Goal: Task Accomplishment & Management: Use online tool/utility

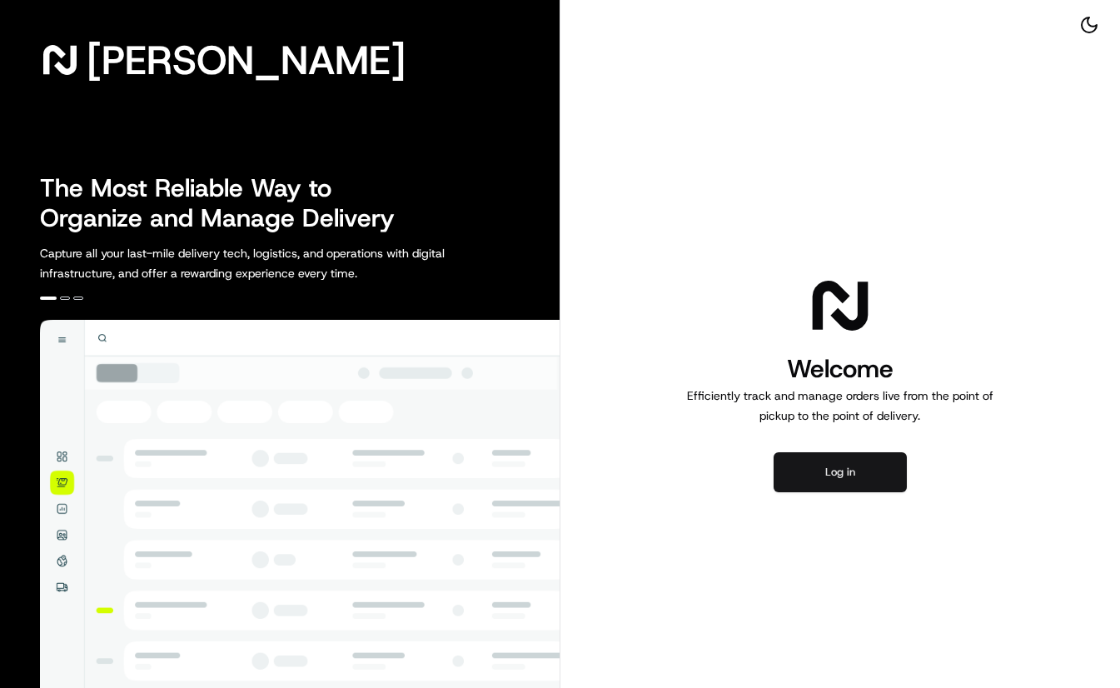
click at [823, 469] on button "Log in" at bounding box center [839, 472] width 133 height 40
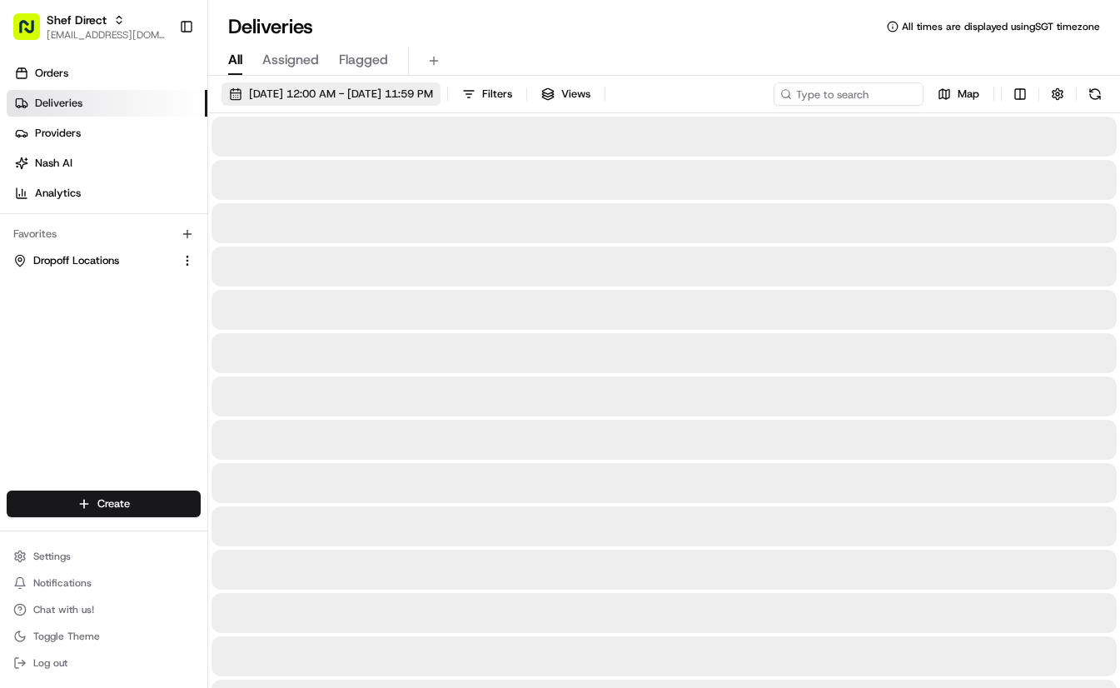
click at [433, 92] on span "[DATE] 12:00 AM - [DATE] 11:59 PM" at bounding box center [341, 94] width 184 height 15
